Goal: Contribute content: Contribute content

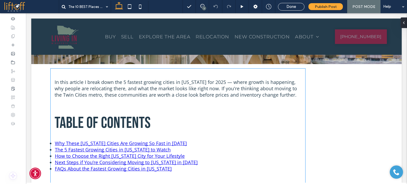
scroll to position [79, 0]
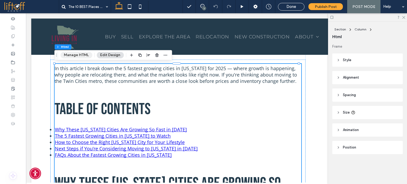
click at [77, 53] on button "Manage HTML" at bounding box center [76, 55] width 32 height 6
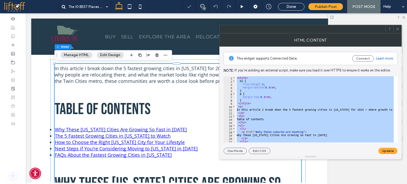
paste textarea "**********"
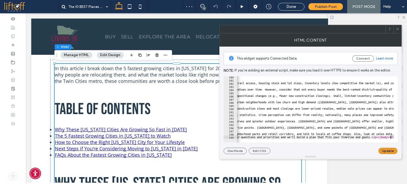
click at [386, 149] on button "Update" at bounding box center [387, 151] width 19 height 6
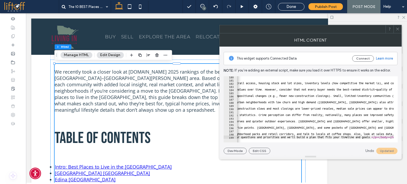
type textarea "**********"
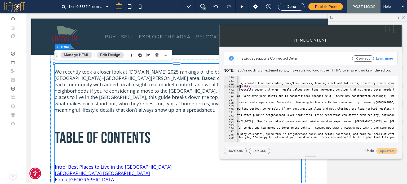
click at [397, 28] on use at bounding box center [397, 29] width 3 height 3
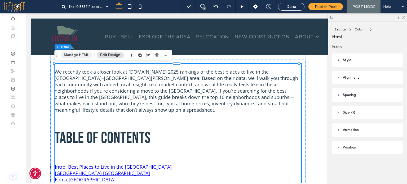
click at [68, 55] on button "Manage HTML" at bounding box center [76, 55] width 32 height 6
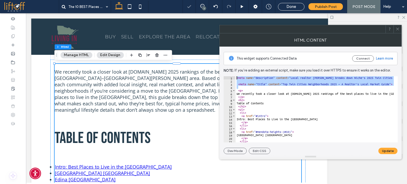
drag, startPoint x: 243, startPoint y: 87, endPoint x: 233, endPoint y: 72, distance: 18.3
click at [233, 72] on div "This widget supports Connected Data Connect Learn more Note: If you’re adding a…" at bounding box center [311, 101] width 174 height 108
paste textarea "Cursor at row 1"
type textarea "********"
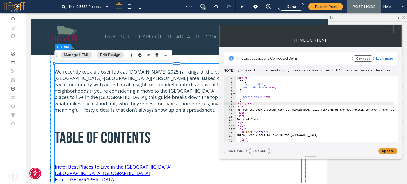
click at [394, 149] on button "Update" at bounding box center [387, 151] width 19 height 6
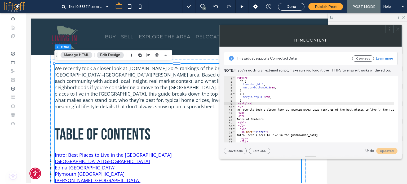
click at [398, 29] on use at bounding box center [397, 29] width 3 height 3
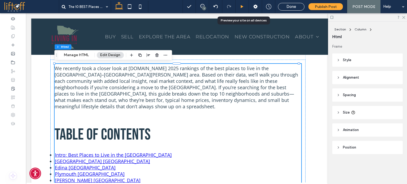
click at [242, 5] on icon at bounding box center [242, 7] width 4 height 4
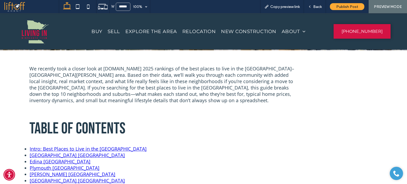
scroll to position [101, 0]
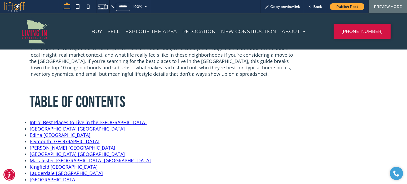
click at [165, 92] on h2 "Table of Contents" at bounding box center [161, 102] width 265 height 24
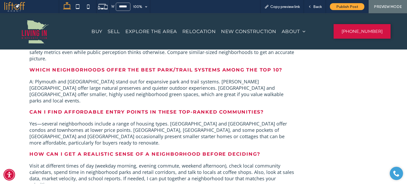
scroll to position [2564, 0]
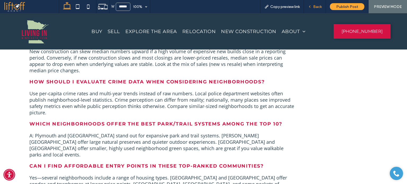
click at [316, 5] on span "Back" at bounding box center [317, 7] width 8 height 5
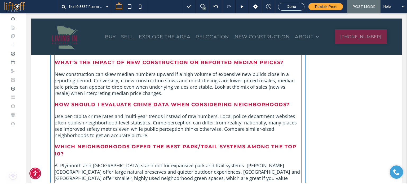
scroll to position [2681, 0]
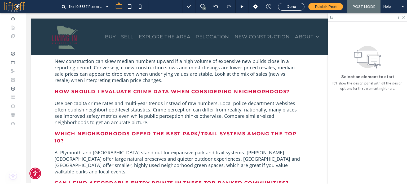
drag, startPoint x: 404, startPoint y: 17, endPoint x: 377, endPoint y: 14, distance: 26.7
click at [404, 17] on icon at bounding box center [403, 16] width 3 height 3
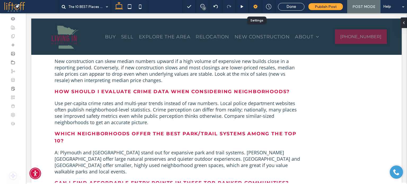
click at [257, 7] on use at bounding box center [255, 7] width 4 height 4
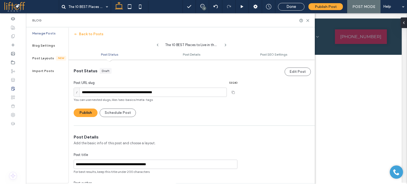
scroll to position [0, 0]
click at [308, 21] on icon at bounding box center [308, 21] width 4 height 4
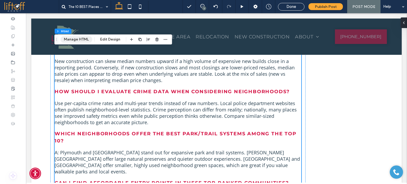
click at [81, 42] on button "Manage HTML" at bounding box center [76, 39] width 32 height 6
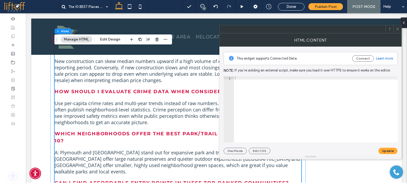
click at [82, 39] on button "Manage HTML" at bounding box center [76, 39] width 32 height 6
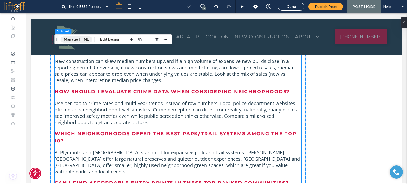
click at [82, 39] on button "Manage HTML" at bounding box center [76, 39] width 32 height 6
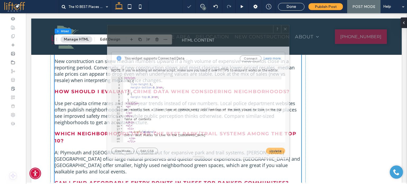
drag, startPoint x: 254, startPoint y: 28, endPoint x: 124, endPoint y: 27, distance: 130.6
click at [125, 27] on div at bounding box center [190, 29] width 166 height 8
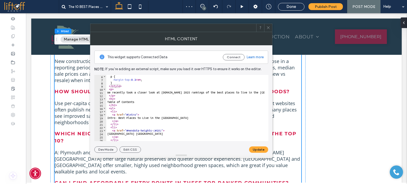
scroll to position [64, 0]
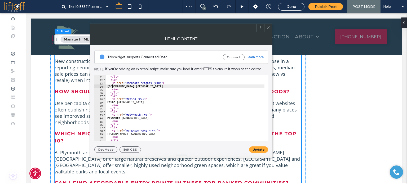
drag, startPoint x: 152, startPoint y: 81, endPoint x: 161, endPoint y: 82, distance: 9.6
drag, startPoint x: 136, startPoint y: 98, endPoint x: 143, endPoint y: 98, distance: 7.7
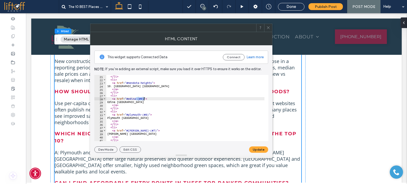
drag, startPoint x: 141, startPoint y: 99, endPoint x: 148, endPoint y: 99, distance: 7.2
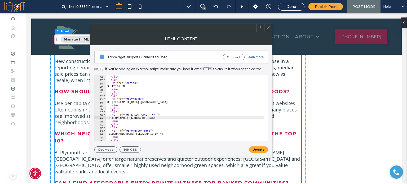
drag, startPoint x: 113, startPoint y: 117, endPoint x: 119, endPoint y: 117, distance: 5.3
drag, startPoint x: 136, startPoint y: 114, endPoint x: 142, endPoint y: 114, distance: 5.3
drag, startPoint x: 146, startPoint y: 114, endPoint x: 138, endPoint y: 114, distance: 8.0
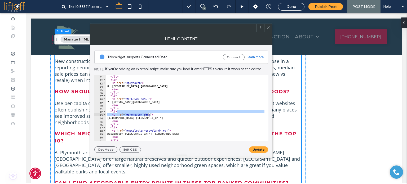
drag, startPoint x: 146, startPoint y: 112, endPoint x: 148, endPoint y: 114, distance: 2.8
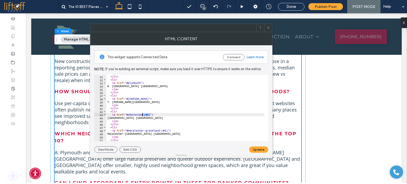
drag, startPoint x: 150, startPoint y: 114, endPoint x: 142, endPoint y: 115, distance: 8.3
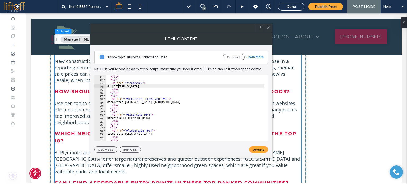
scroll to position [127, 0]
drag, startPoint x: 161, startPoint y: 99, endPoint x: 167, endPoint y: 99, distance: 6.9
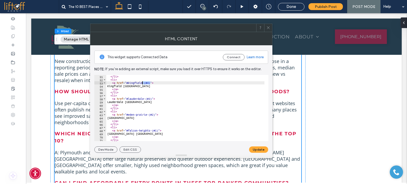
drag, startPoint x: 150, startPoint y: 83, endPoint x: 143, endPoint y: 84, distance: 7.5
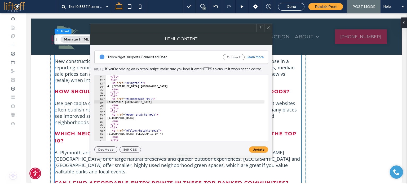
drag, startPoint x: 144, startPoint y: 98, endPoint x: 151, endPoint y: 99, distance: 7.8
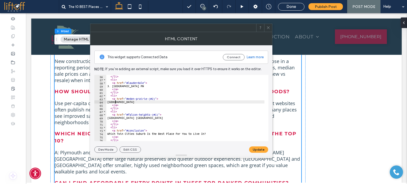
drag, startPoint x: 147, startPoint y: 97, endPoint x: 154, endPoint y: 98, distance: 7.5
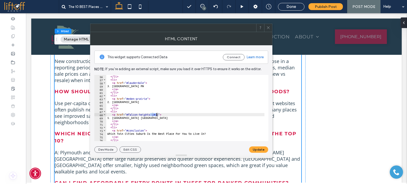
drag, startPoint x: 150, startPoint y: 114, endPoint x: 157, endPoint y: 114, distance: 6.4
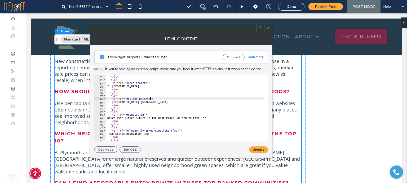
scroll to position [207, 0]
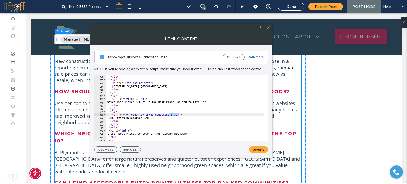
drag, startPoint x: 169, startPoint y: 114, endPoint x: 179, endPoint y: 114, distance: 9.8
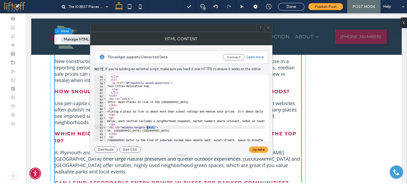
drag, startPoint x: 155, startPoint y: 127, endPoint x: 147, endPoint y: 127, distance: 7.7
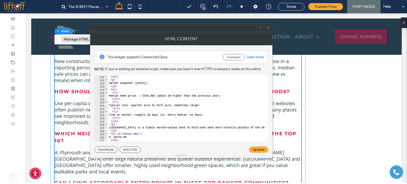
scroll to position [366, 0]
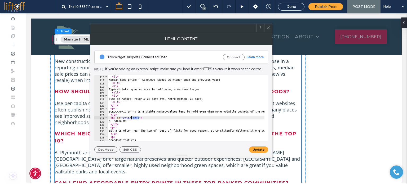
drag, startPoint x: 139, startPoint y: 118, endPoint x: 131, endPoint y: 118, distance: 7.4
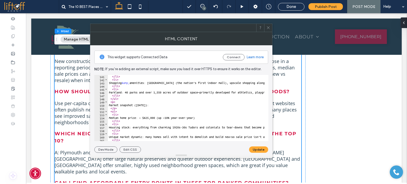
scroll to position [477, 0]
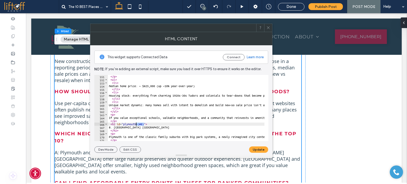
drag, startPoint x: 144, startPoint y: 123, endPoint x: 135, endPoint y: 123, distance: 8.5
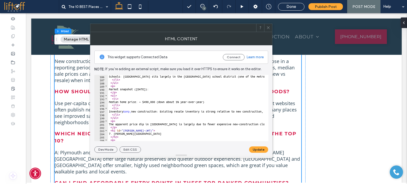
scroll to position [636, 0]
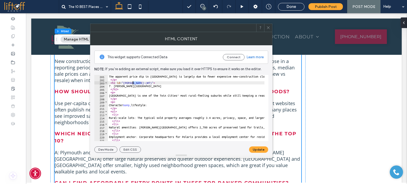
drag, startPoint x: 140, startPoint y: 83, endPoint x: 133, endPoint y: 83, distance: 7.7
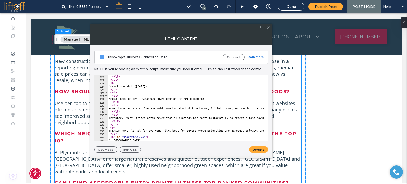
scroll to position [747, 0]
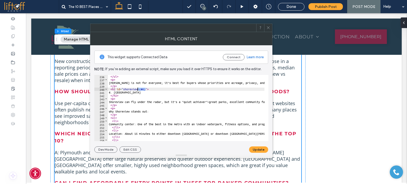
drag, startPoint x: 145, startPoint y: 90, endPoint x: 137, endPoint y: 90, distance: 8.0
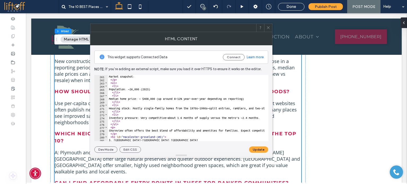
scroll to position [842, 0]
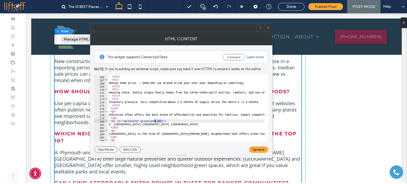
drag, startPoint x: 163, startPoint y: 121, endPoint x: 155, endPoint y: 119, distance: 8.1
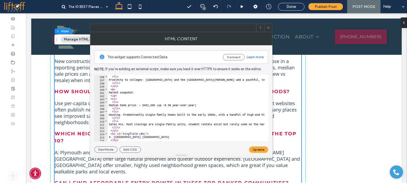
scroll to position [954, 0]
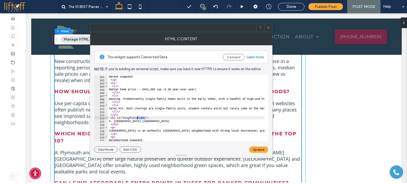
drag, startPoint x: 145, startPoint y: 118, endPoint x: 137, endPoint y: 118, distance: 7.9
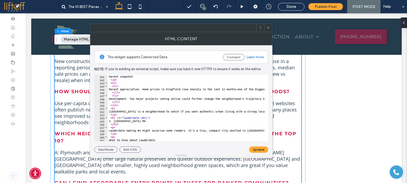
scroll to position [1081, 0]
drag, startPoint x: 146, startPoint y: 118, endPoint x: 139, endPoint y: 117, distance: 7.5
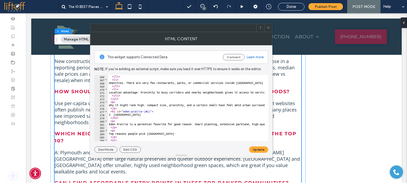
scroll to position [1176, 0]
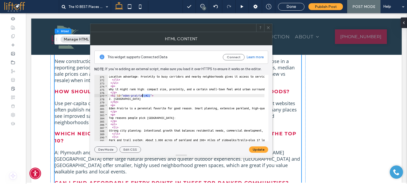
drag, startPoint x: 149, startPoint y: 96, endPoint x: 141, endPoint y: 96, distance: 7.9
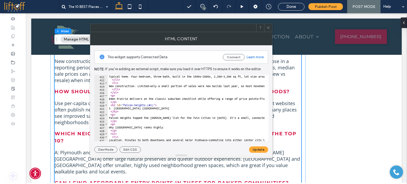
scroll to position [1319, 0]
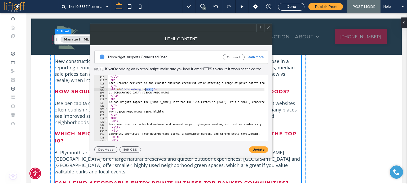
drag, startPoint x: 153, startPoint y: 88, endPoint x: 145, endPoint y: 89, distance: 8.0
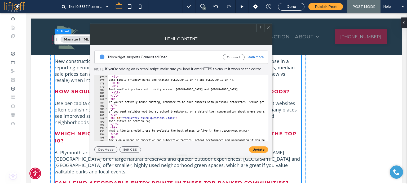
scroll to position [1510, 0]
drag, startPoint x: 174, startPoint y: 117, endPoint x: 165, endPoint y: 117, distance: 8.5
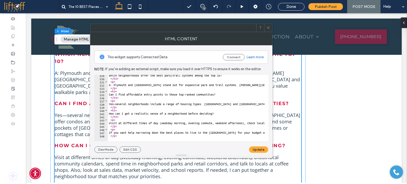
scroll to position [2867, 0]
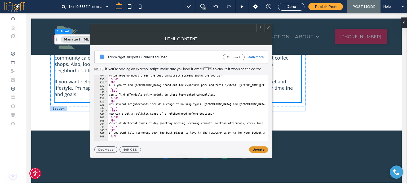
type textarea "**********"
click at [257, 148] on button "Update" at bounding box center [258, 149] width 19 height 6
click at [269, 28] on use at bounding box center [268, 27] width 3 height 3
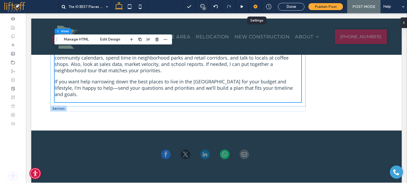
click at [256, 9] on icon at bounding box center [255, 6] width 5 height 5
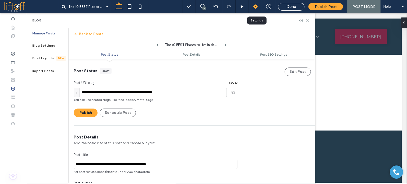
scroll to position [0, 0]
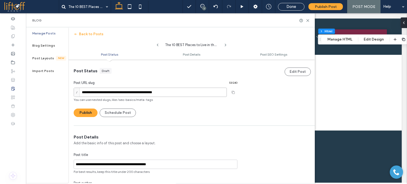
click at [82, 92] on input "**********" at bounding box center [150, 92] width 153 height 9
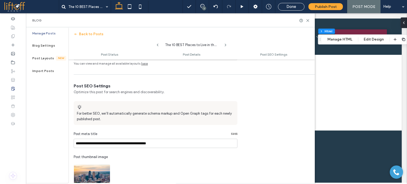
scroll to position [291, 0]
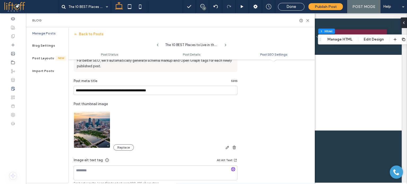
type input "**********"
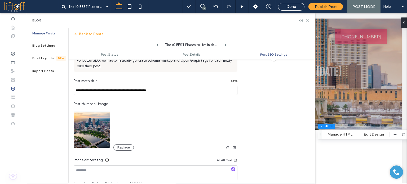
click at [159, 87] on input "**********" at bounding box center [156, 90] width 164 height 9
paste input
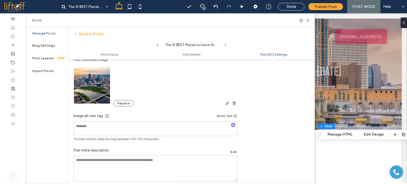
scroll to position [344, 0]
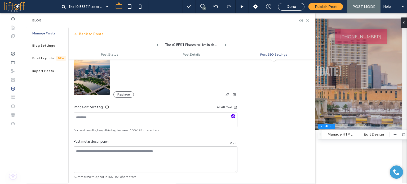
type input "**********"
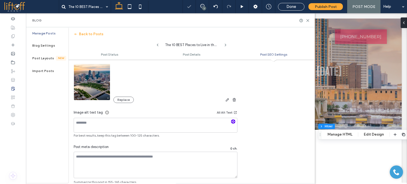
click at [232, 120] on icon "button" at bounding box center [233, 122] width 4 height 4
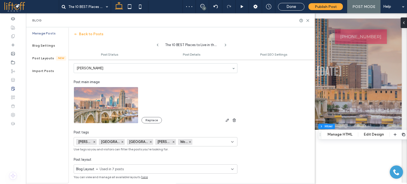
scroll to position [0, 0]
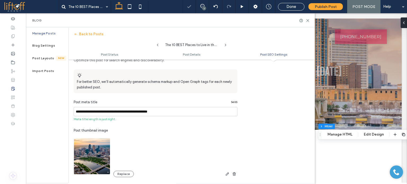
type textarea "**********"
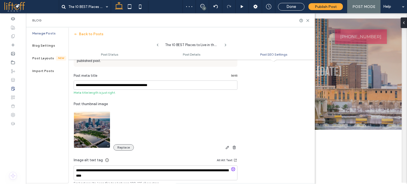
click at [131, 148] on button "Replace" at bounding box center [123, 147] width 20 height 6
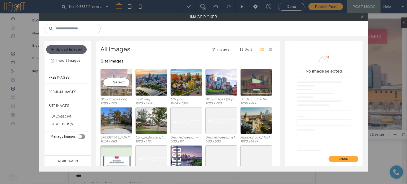
click at [115, 77] on div "Select" at bounding box center [116, 82] width 32 height 27
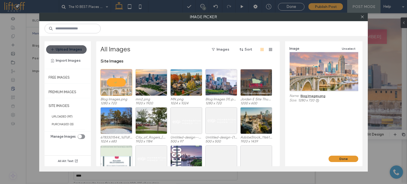
click at [337, 158] on button "Done" at bounding box center [343, 159] width 30 height 6
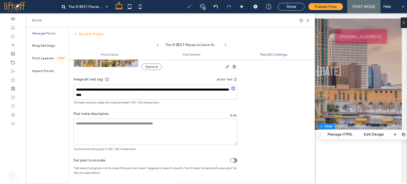
scroll to position [378, 0]
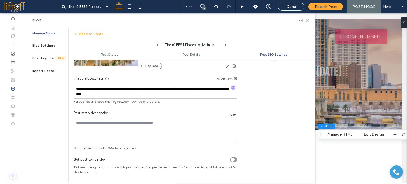
click at [139, 126] on textarea at bounding box center [156, 131] width 164 height 26
click at [116, 130] on textarea at bounding box center [156, 131] width 164 height 26
paste textarea "**********"
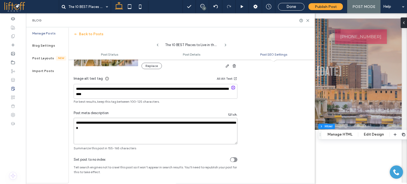
click at [75, 122] on textarea "**********" at bounding box center [156, 131] width 164 height 26
click at [120, 113] on div "Post meta description 126 ch." at bounding box center [156, 113] width 164 height 7
click at [83, 123] on textarea "**********" at bounding box center [156, 131] width 164 height 26
click at [112, 124] on textarea "**********" at bounding box center [156, 131] width 164 height 26
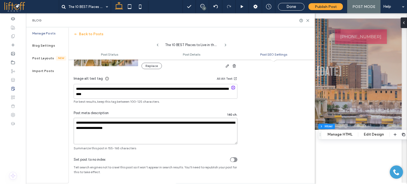
click at [132, 122] on textarea "**********" at bounding box center [156, 131] width 164 height 26
click at [133, 122] on textarea "**********" at bounding box center [156, 131] width 164 height 26
click at [130, 122] on textarea "**********" at bounding box center [156, 131] width 164 height 26
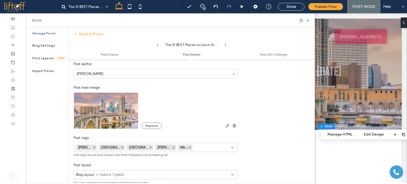
scroll to position [113, 0]
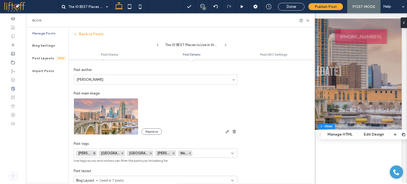
type textarea "**********"
click at [93, 152] on icon at bounding box center [94, 153] width 3 height 3
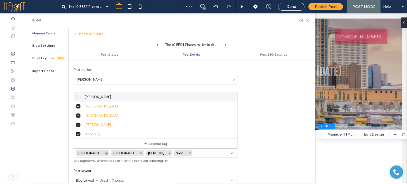
click at [106, 153] on use at bounding box center [107, 154] width 2 height 2
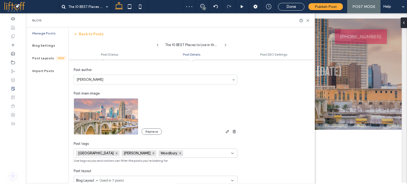
scroll to position [0, 0]
click at [115, 153] on icon at bounding box center [116, 153] width 3 height 3
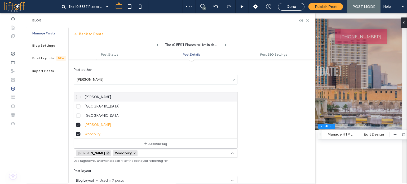
click at [106, 153] on icon at bounding box center [107, 153] width 3 height 3
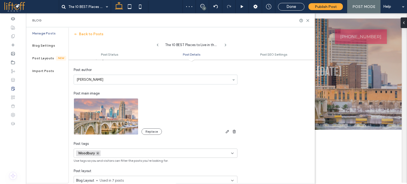
click at [98, 153] on icon at bounding box center [97, 153] width 3 height 3
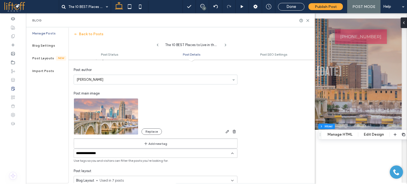
type input "**********"
click at [153, 143] on button "Add new tag" at bounding box center [155, 143] width 30 height 6
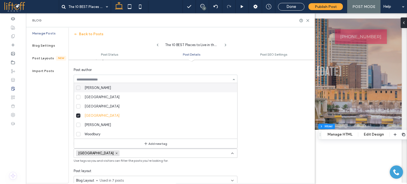
click at [134, 78] on input at bounding box center [154, 80] width 155 height 4
click at [222, 66] on div "**********" at bounding box center [155, 92] width 174 height 142
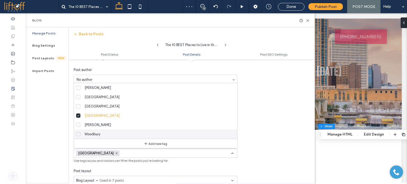
click at [149, 154] on input at bounding box center [140, 153] width 37 height 4
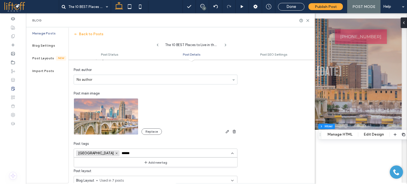
type input "*****"
click at [148, 160] on button "Add new tag" at bounding box center [155, 162] width 30 height 6
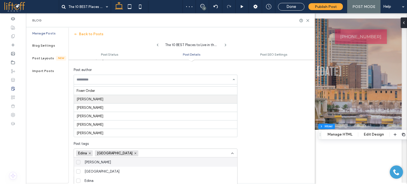
scroll to position [53, 0]
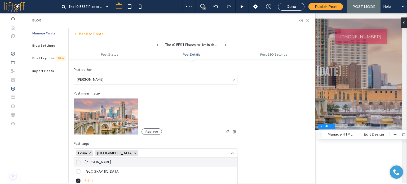
click at [140, 151] on input at bounding box center [158, 153] width 37 height 4
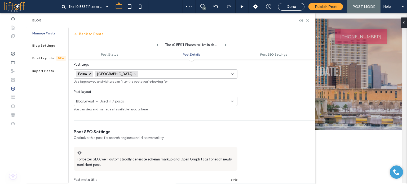
scroll to position [193, 0]
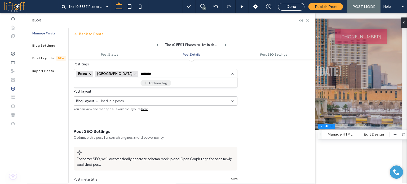
type input "********"
click at [161, 82] on button "Add new tag" at bounding box center [155, 83] width 30 height 6
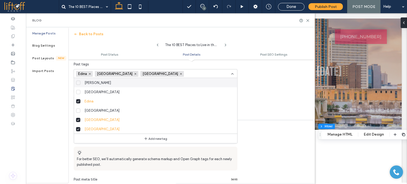
click at [186, 72] on input at bounding box center [204, 74] width 37 height 4
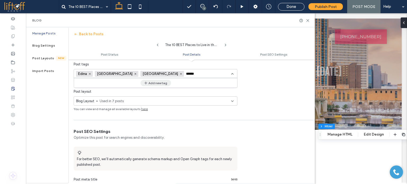
type input "******"
click at [166, 81] on button "Add new tag" at bounding box center [155, 83] width 30 height 6
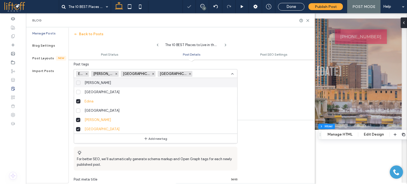
click at [190, 73] on div at bounding box center [203, 92] width 407 height 184
click at [194, 73] on input at bounding box center [212, 74] width 37 height 4
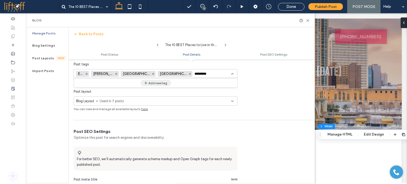
type input "*********"
click at [161, 82] on button "Add new tag" at bounding box center [155, 83] width 30 height 6
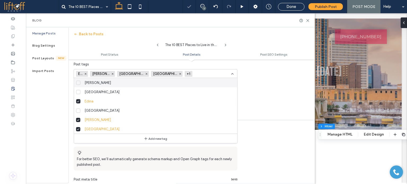
click at [198, 72] on input at bounding box center [212, 74] width 37 height 4
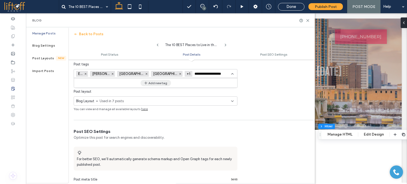
type input "**********"
click at [163, 81] on button "Add new tag" at bounding box center [155, 83] width 30 height 6
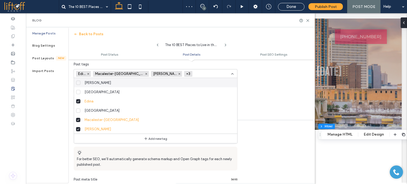
click at [194, 72] on input at bounding box center [212, 74] width 37 height 4
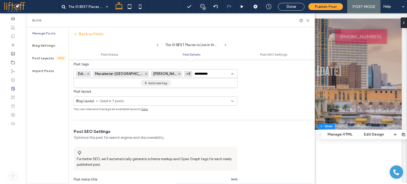
type input "**********"
click at [170, 81] on button "Add new tag" at bounding box center [155, 83] width 30 height 6
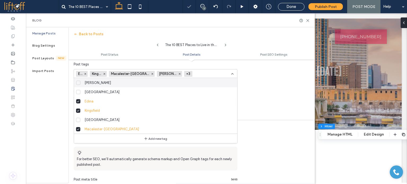
click at [201, 74] on input at bounding box center [212, 74] width 37 height 4
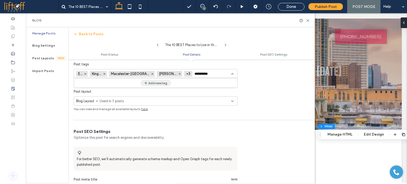
type input "**********"
click at [158, 84] on button "Add new tag" at bounding box center [155, 83] width 30 height 6
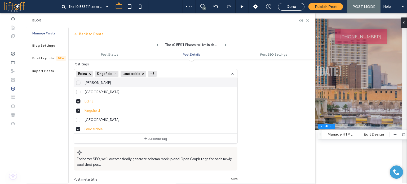
click at [194, 75] on input at bounding box center [177, 74] width 37 height 4
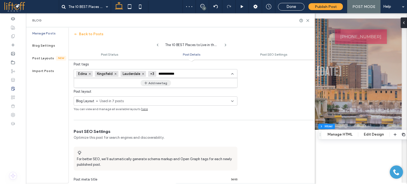
type input "**********"
click at [162, 82] on button "Add new tag" at bounding box center [155, 83] width 30 height 6
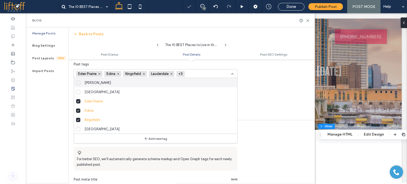
click at [202, 74] on input at bounding box center [205, 74] width 37 height 4
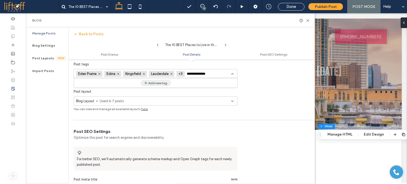
type input "**********"
click at [167, 81] on button "Add new tag" at bounding box center [155, 83] width 30 height 6
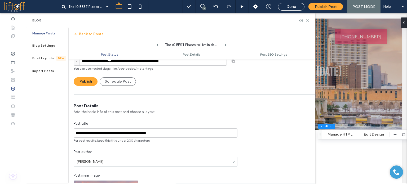
scroll to position [7, 0]
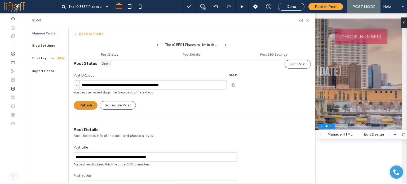
click at [86, 106] on button "Publish" at bounding box center [86, 105] width 24 height 8
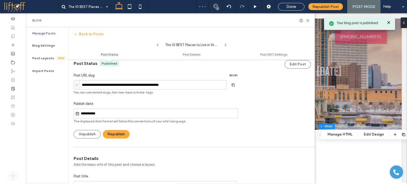
click at [90, 113] on input "**********" at bounding box center [158, 113] width 158 height 6
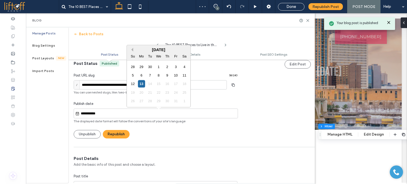
click at [133, 50] on button "Previous Month" at bounding box center [132, 50] width 4 height 4
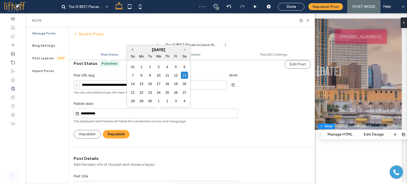
click at [131, 49] on button "Previous Month" at bounding box center [132, 50] width 4 height 4
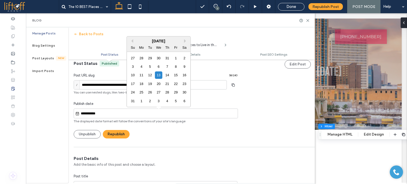
click at [134, 42] on div "August 2025" at bounding box center [159, 41] width 64 height 5
click at [132, 41] on button "Previous Month" at bounding box center [132, 41] width 4 height 4
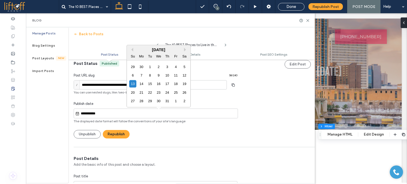
click at [133, 51] on div "July 2025" at bounding box center [159, 49] width 64 height 5
click at [132, 51] on button "Previous Month" at bounding box center [132, 50] width 4 height 4
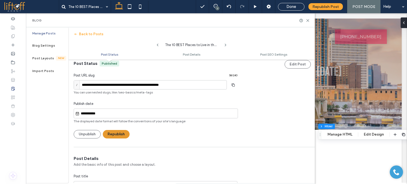
click at [123, 131] on button "Republish" at bounding box center [116, 134] width 27 height 8
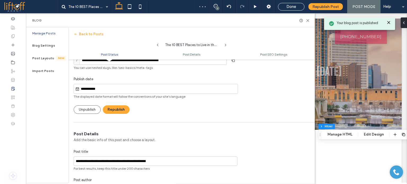
scroll to position [60, 0]
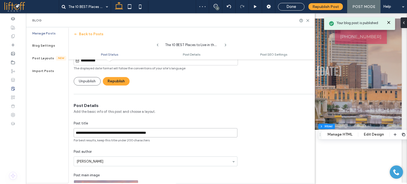
click at [154, 130] on input "**********" at bounding box center [156, 132] width 164 height 9
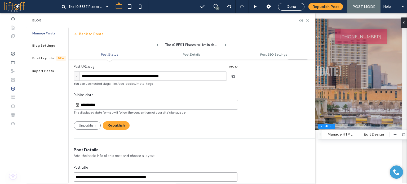
scroll to position [0, 0]
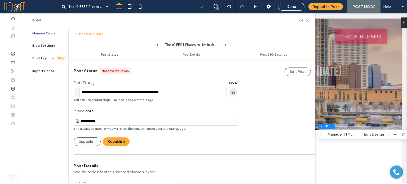
click at [234, 93] on icon "button" at bounding box center [233, 92] width 8 height 4
click at [106, 138] on button "Republish" at bounding box center [116, 141] width 27 height 8
click at [95, 32] on button "Back to Posts" at bounding box center [89, 34] width 30 height 8
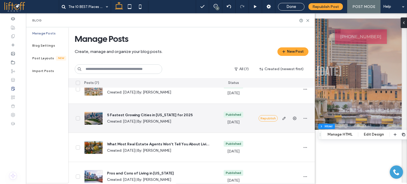
scroll to position [26, 0]
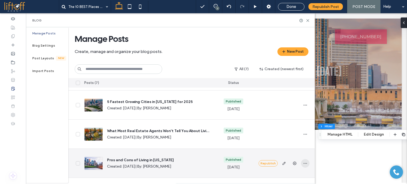
click at [306, 163] on use "button" at bounding box center [304, 163] width 3 height 1
click at [291, 141] on div "Duplicate" at bounding box center [285, 140] width 47 height 10
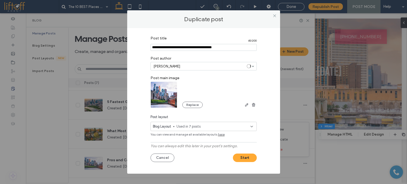
click at [184, 48] on input "Post title" at bounding box center [203, 47] width 106 height 7
paste input "**********"
type input "**********"
click at [189, 108] on button "Replace" at bounding box center [192, 105] width 20 height 6
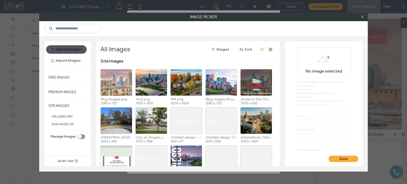
click at [82, 48] on button "Upload Images" at bounding box center [66, 49] width 41 height 8
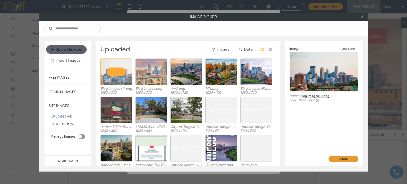
click at [348, 156] on button "Done" at bounding box center [343, 159] width 30 height 6
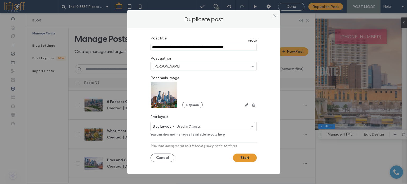
click at [244, 157] on button "Start" at bounding box center [245, 158] width 24 height 8
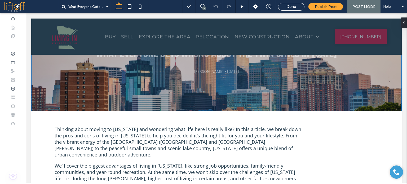
scroll to position [53, 0]
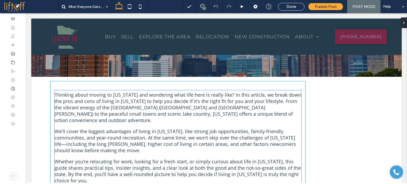
click at [166, 110] on p "Thinking about moving to Minnesota and wondering what life here is really like?…" at bounding box center [178, 108] width 247 height 32
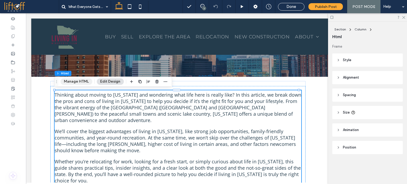
click at [74, 79] on button "Manage HTML" at bounding box center [76, 81] width 32 height 6
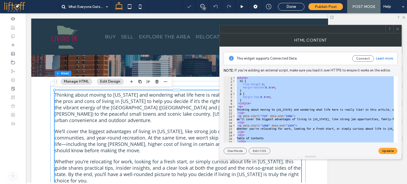
paste textarea "Cursor at row 164"
type textarea "**********"
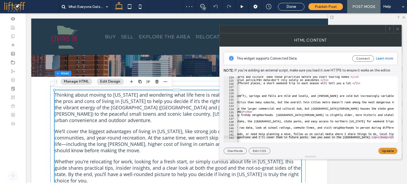
click at [388, 151] on button "Update" at bounding box center [387, 151] width 19 height 6
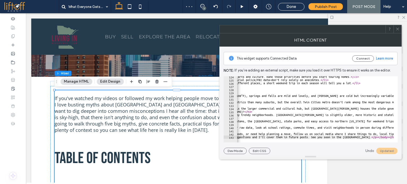
click at [400, 29] on div at bounding box center [397, 29] width 8 height 8
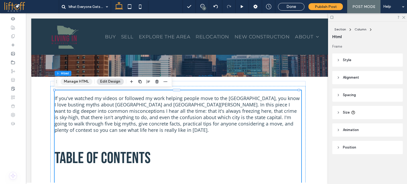
click at [82, 80] on button "Manage HTML" at bounding box center [76, 81] width 32 height 6
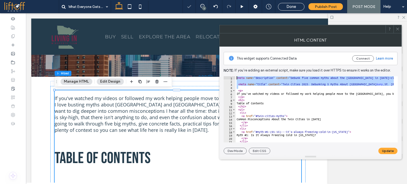
drag, startPoint x: 243, startPoint y: 87, endPoint x: 230, endPoint y: 70, distance: 20.7
click at [230, 70] on div "This widget supports Connected Data Connect Learn more Note: If you’re adding a…" at bounding box center [311, 101] width 174 height 108
paste textarea "Cursor at row 1"
type textarea "********"
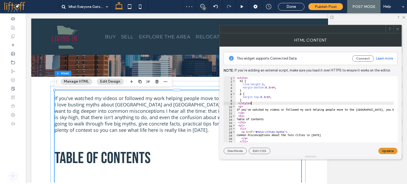
click at [386, 149] on button "Update" at bounding box center [387, 151] width 19 height 6
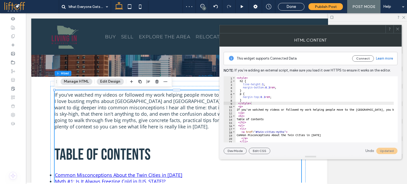
click at [397, 30] on icon at bounding box center [398, 29] width 4 height 4
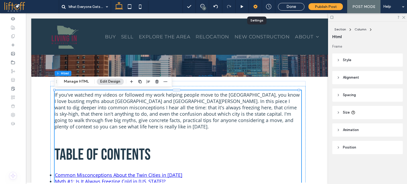
click at [255, 7] on use at bounding box center [255, 7] width 4 height 4
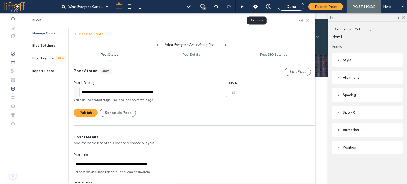
scroll to position [0, 0]
drag, startPoint x: 308, startPoint y: 20, endPoint x: 221, endPoint y: 13, distance: 86.7
click at [308, 20] on use at bounding box center [308, 20] width 2 height 2
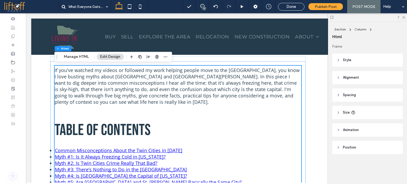
scroll to position [106, 0]
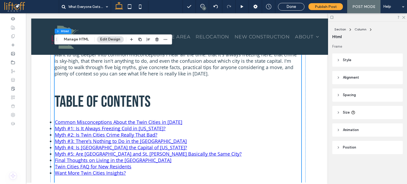
click at [195, 96] on h2 "Table of Contents" at bounding box center [178, 102] width 247 height 24
drag, startPoint x: 89, startPoint y: 40, endPoint x: 151, endPoint y: 66, distance: 67.6
click at [89, 40] on button "Manage HTML" at bounding box center [76, 39] width 32 height 6
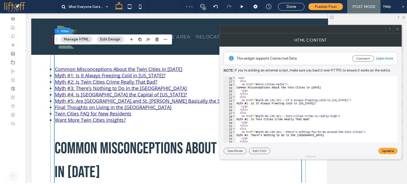
scroll to position [48, 0]
drag, startPoint x: 304, startPoint y: 100, endPoint x: 257, endPoint y: 99, distance: 46.6
drag, startPoint x: 286, startPoint y: 115, endPoint x: 256, endPoint y: 115, distance: 30.2
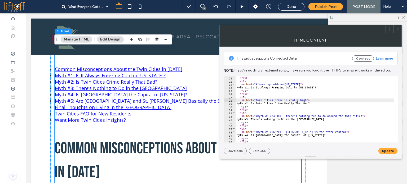
scroll to position [64, 0]
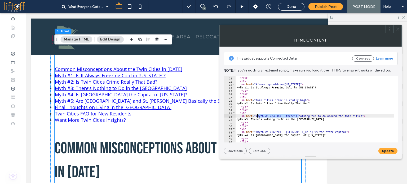
drag, startPoint x: 298, startPoint y: 115, endPoint x: 256, endPoint y: 116, distance: 41.6
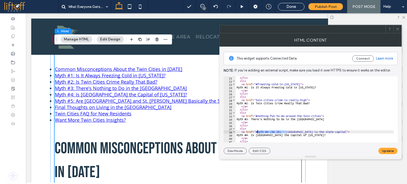
drag, startPoint x: 286, startPoint y: 131, endPoint x: 256, endPoint y: 131, distance: 29.1
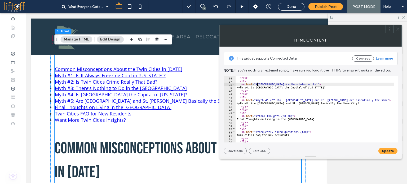
scroll to position [111, 0]
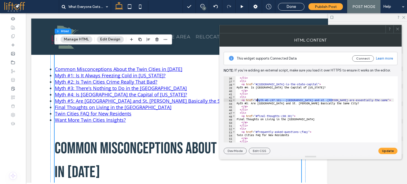
drag, startPoint x: 332, startPoint y: 99, endPoint x: 258, endPoint y: 100, distance: 73.9
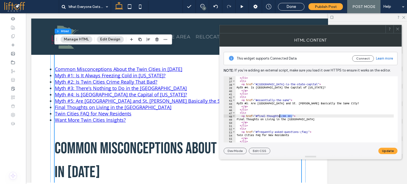
drag, startPoint x: 292, startPoint y: 116, endPoint x: 279, endPoint y: 117, distance: 13.0
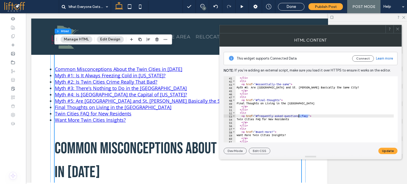
drag, startPoint x: 308, startPoint y: 116, endPoint x: 298, endPoint y: 115, distance: 10.2
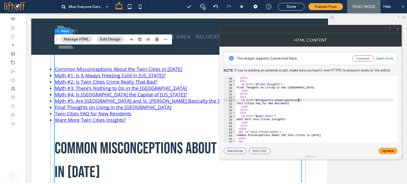
scroll to position [143, 0]
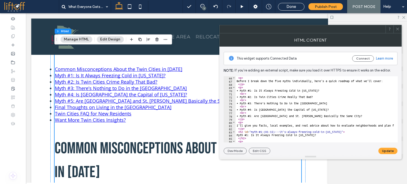
scroll to position [238, 0]
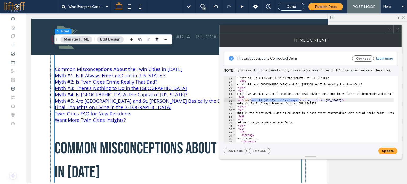
drag, startPoint x: 299, startPoint y: 100, endPoint x: 251, endPoint y: 100, distance: 47.4
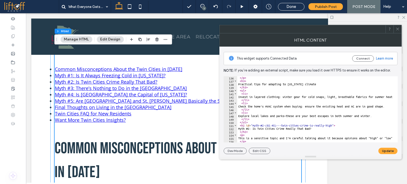
scroll to position [429, 0]
drag, startPoint x: 282, startPoint y: 125, endPoint x: 252, endPoint y: 125, distance: 29.7
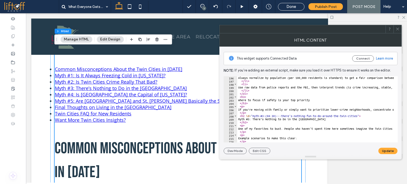
scroll to position [636, 0]
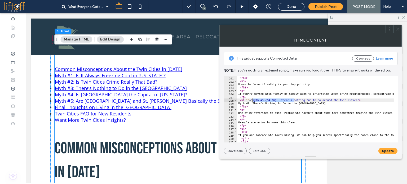
drag, startPoint x: 294, startPoint y: 100, endPoint x: 252, endPoint y: 99, distance: 41.3
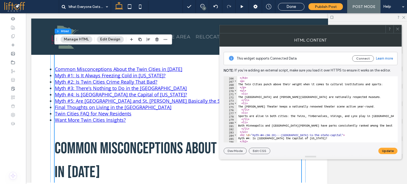
scroll to position [858, 0]
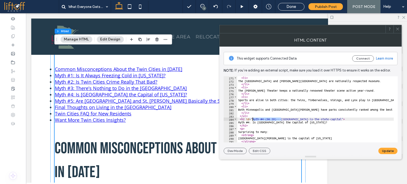
drag, startPoint x: 281, startPoint y: 118, endPoint x: 252, endPoint y: 117, distance: 28.4
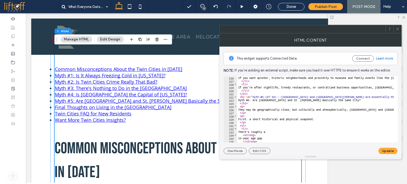
scroll to position [1001, 0]
drag, startPoint x: 327, startPoint y: 96, endPoint x: 253, endPoint y: 97, distance: 74.4
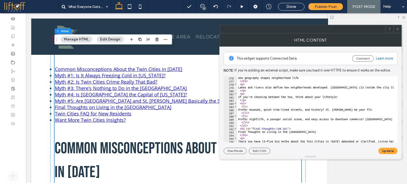
scroll to position [1224, 0]
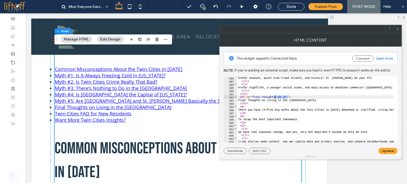
drag, startPoint x: 287, startPoint y: 97, endPoint x: 274, endPoint y: 96, distance: 13.0
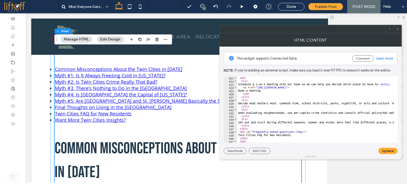
scroll to position [1367, 0]
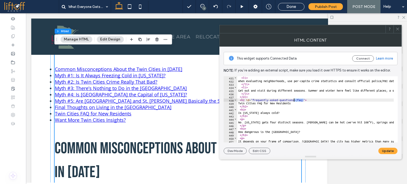
drag, startPoint x: 303, startPoint y: 100, endPoint x: 294, endPoint y: 100, distance: 9.5
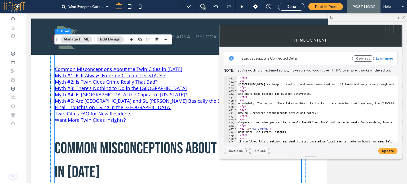
scroll to position [1479, 0]
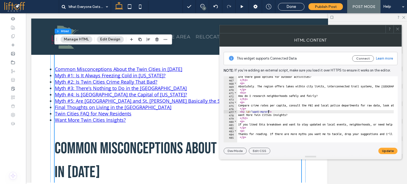
type textarea "**********"
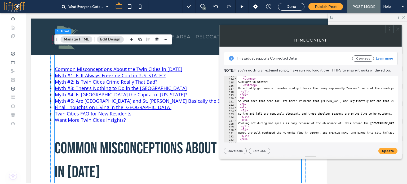
scroll to position [0, 0]
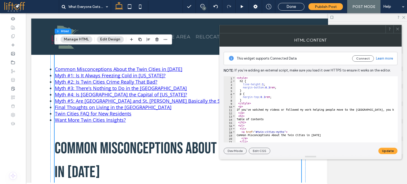
drag, startPoint x: 392, startPoint y: 150, endPoint x: 388, endPoint y: 149, distance: 4.5
click at [392, 150] on button "Update" at bounding box center [387, 151] width 19 height 6
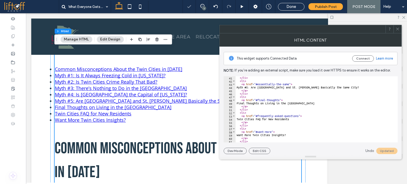
scroll to position [175, 0]
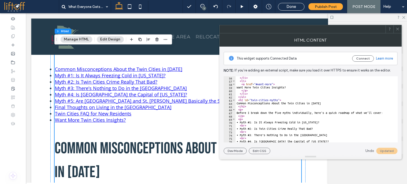
click at [397, 31] on icon at bounding box center [398, 29] width 4 height 4
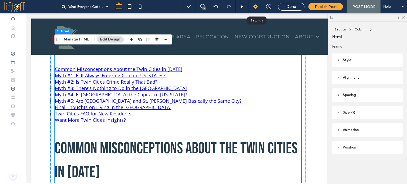
click at [259, 7] on div at bounding box center [255, 6] width 13 height 5
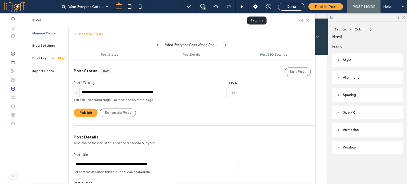
scroll to position [0, 0]
click at [82, 92] on input "**********" at bounding box center [150, 92] width 153 height 9
type input "**********"
drag, startPoint x: 189, startPoint y: 89, endPoint x: 180, endPoint y: 90, distance: 8.5
click at [180, 90] on div at bounding box center [203, 92] width 407 height 184
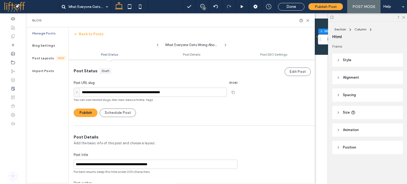
click at [187, 92] on div at bounding box center [203, 92] width 407 height 184
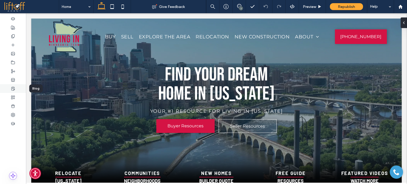
click at [12, 89] on icon at bounding box center [13, 89] width 4 height 4
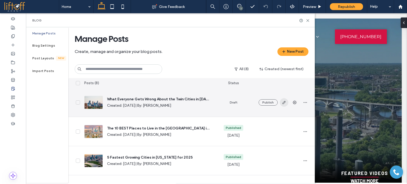
click at [283, 102] on use "button" at bounding box center [283, 102] width 3 height 3
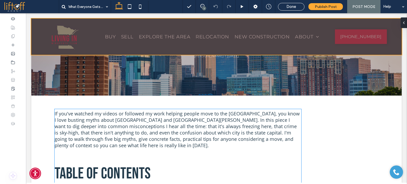
scroll to position [26, 0]
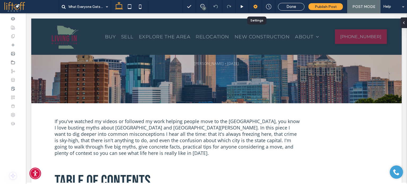
click at [255, 10] on div at bounding box center [255, 6] width 13 height 13
click at [255, 7] on use at bounding box center [255, 7] width 4 height 4
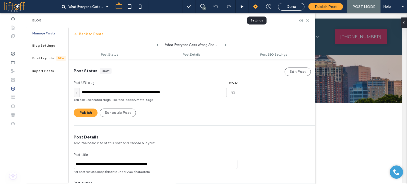
scroll to position [0, 0]
drag, startPoint x: 187, startPoint y: 91, endPoint x: 90, endPoint y: 94, distance: 97.0
click at [90, 94] on input "**********" at bounding box center [150, 92] width 153 height 9
paste input
type input "**********"
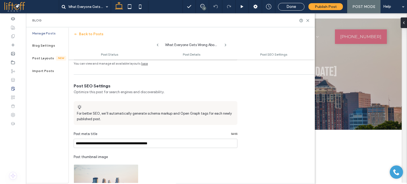
scroll to position [265, 0]
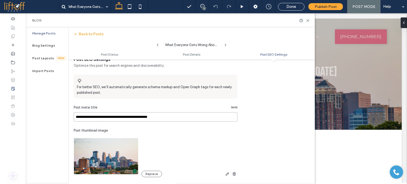
click at [145, 117] on input "**********" at bounding box center [156, 116] width 164 height 9
paste input "**********"
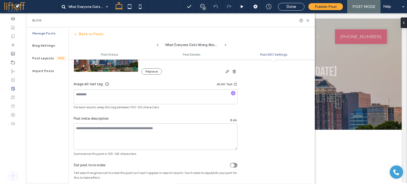
scroll to position [371, 0]
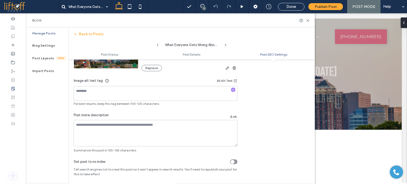
type input "**********"
click at [114, 136] on div "**********" at bounding box center [203, 92] width 407 height 184
paste textarea "**********"
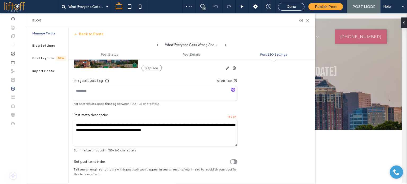
type textarea "**********"
click at [232, 89] on use "button" at bounding box center [233, 89] width 3 height 3
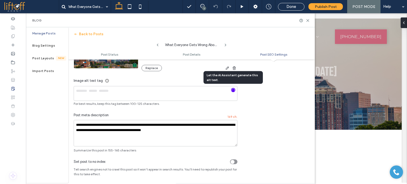
type textarea "**********"
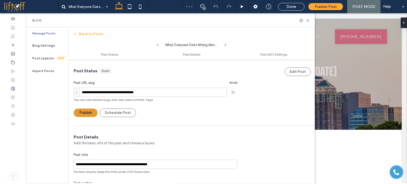
click at [88, 113] on button "Publish" at bounding box center [86, 113] width 24 height 8
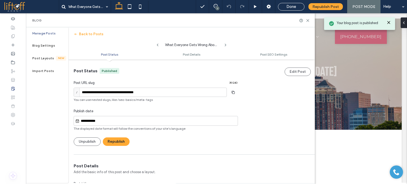
click at [113, 123] on input "**********" at bounding box center [158, 121] width 158 height 6
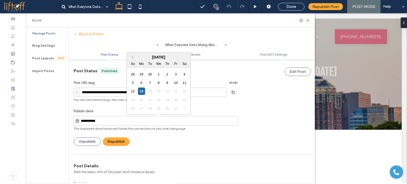
click at [84, 121] on input "**********" at bounding box center [158, 121] width 158 height 6
click at [84, 120] on input "**********" at bounding box center [158, 121] width 158 height 6
type input "**********"
click at [126, 142] on button "Republish" at bounding box center [116, 141] width 27 height 8
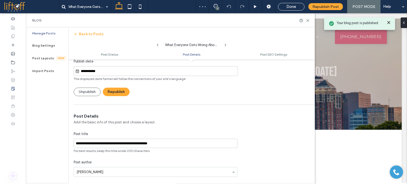
scroll to position [106, 0]
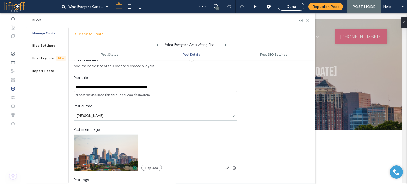
drag, startPoint x: 175, startPoint y: 87, endPoint x: 11, endPoint y: 86, distance: 163.7
click at [12, 87] on div "**********" at bounding box center [13, 98] width 26 height 171
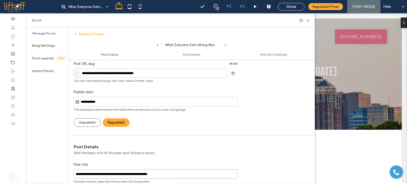
scroll to position [0, 0]
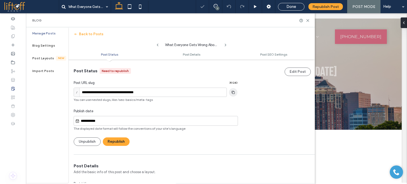
click at [233, 92] on use "button" at bounding box center [233, 92] width 3 height 3
click at [121, 140] on button "Republish" at bounding box center [116, 141] width 27 height 8
click at [309, 21] on use at bounding box center [308, 20] width 2 height 2
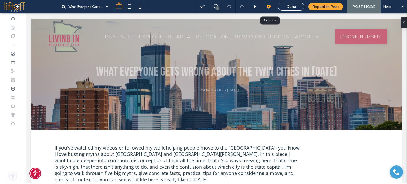
click at [266, 5] on div at bounding box center [268, 6] width 13 height 5
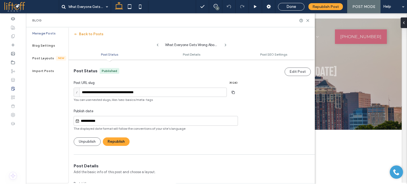
click at [89, 35] on button "Back to Posts" at bounding box center [89, 34] width 30 height 8
